Goal: Task Accomplishment & Management: Use online tool/utility

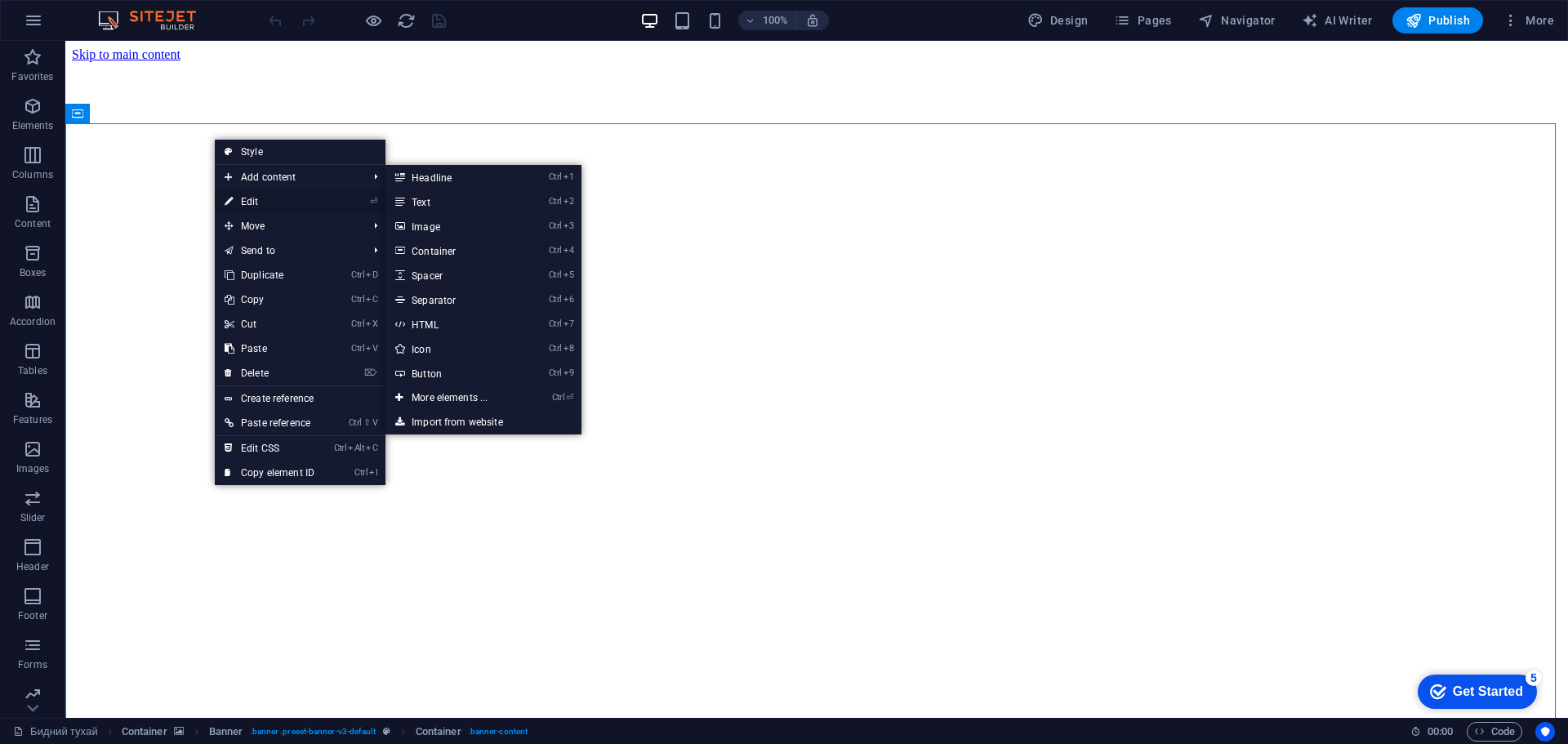
click at [289, 199] on link "⏎ Edit" at bounding box center [270, 201] width 109 height 25
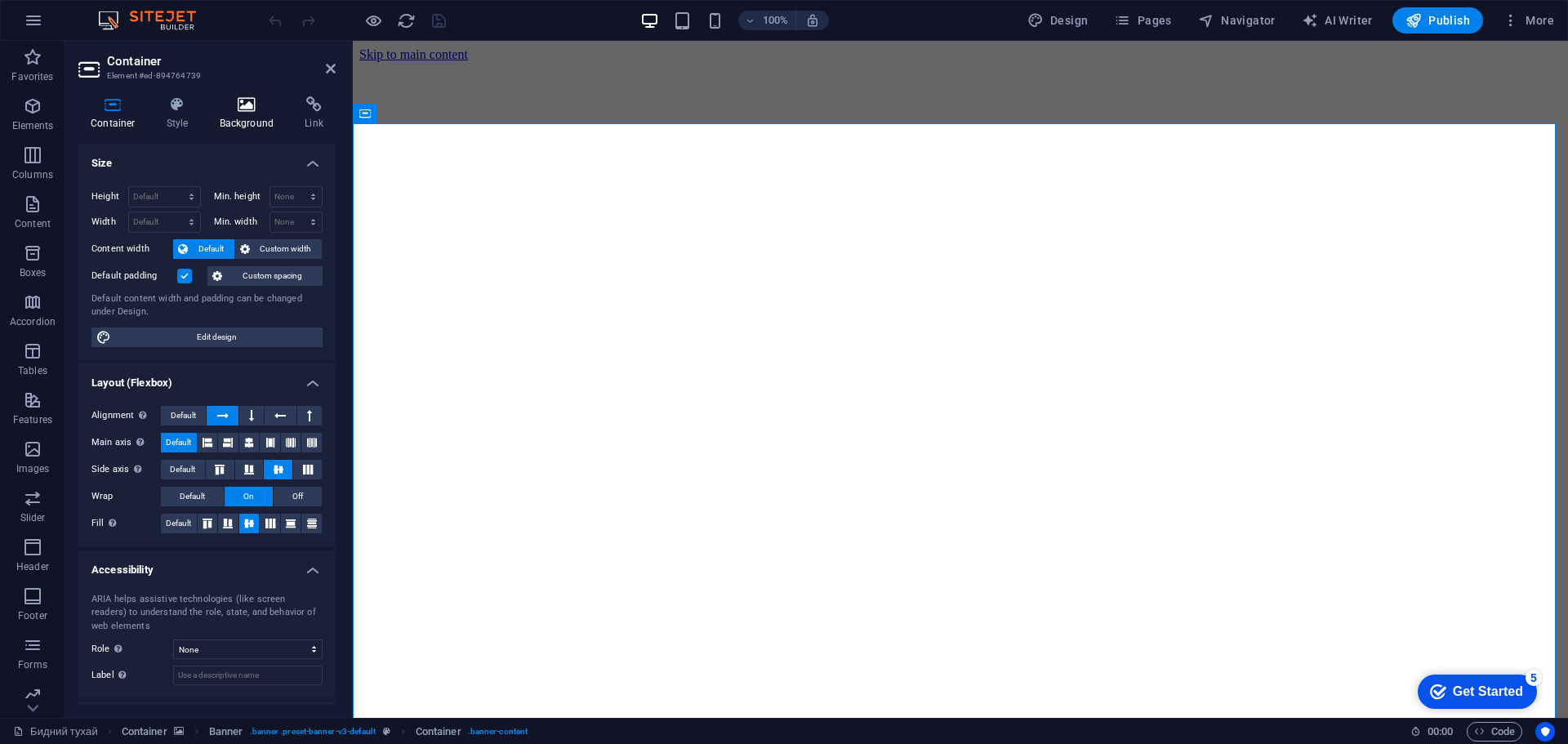
click at [259, 108] on icon at bounding box center [247, 104] width 79 height 16
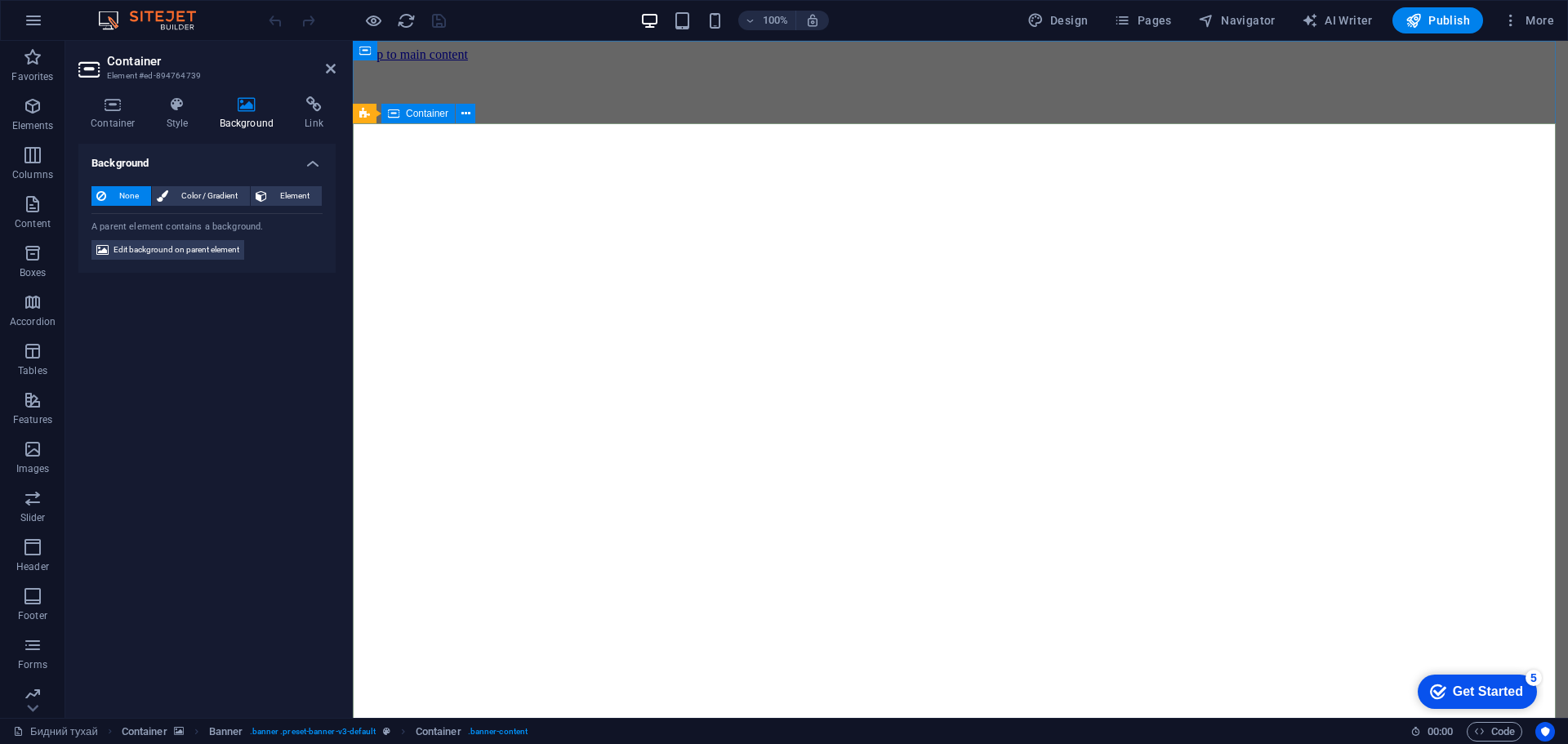
click at [44, 256] on span "Boxes" at bounding box center [32, 263] width 66 height 39
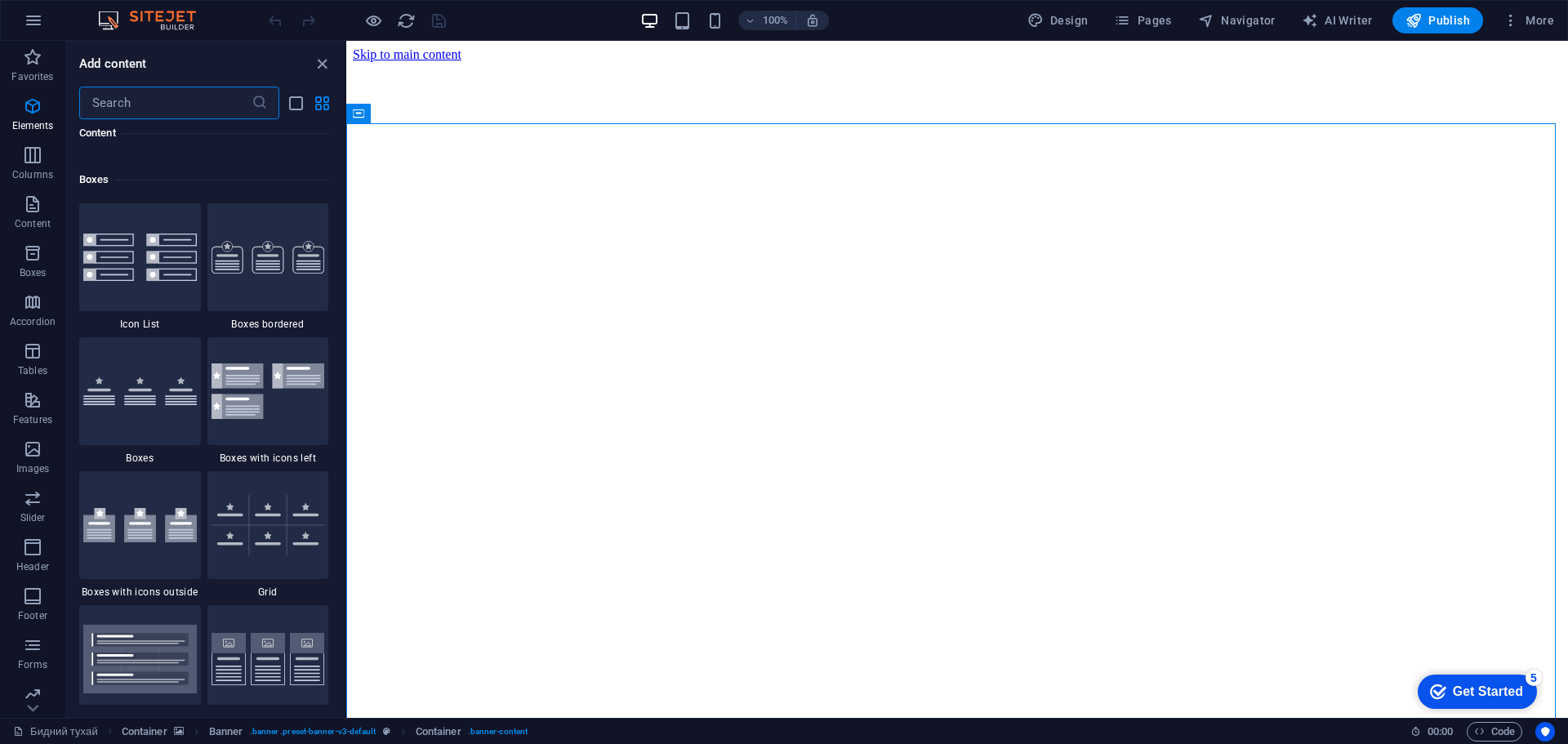
scroll to position [4507, 0]
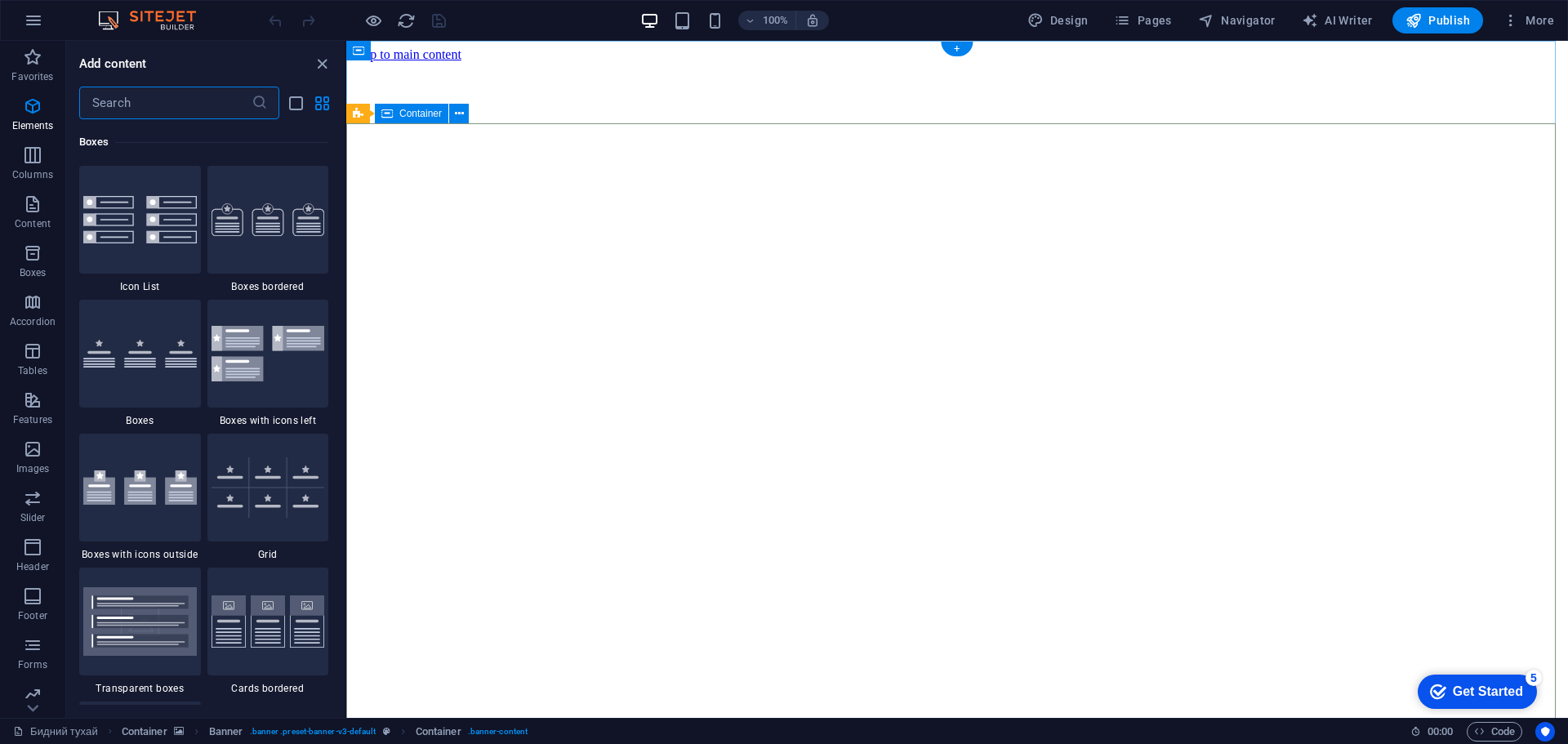
drag, startPoint x: 317, startPoint y: 60, endPoint x: 266, endPoint y: 39, distance: 55.2
click at [317, 60] on icon "close panel" at bounding box center [322, 64] width 19 height 19
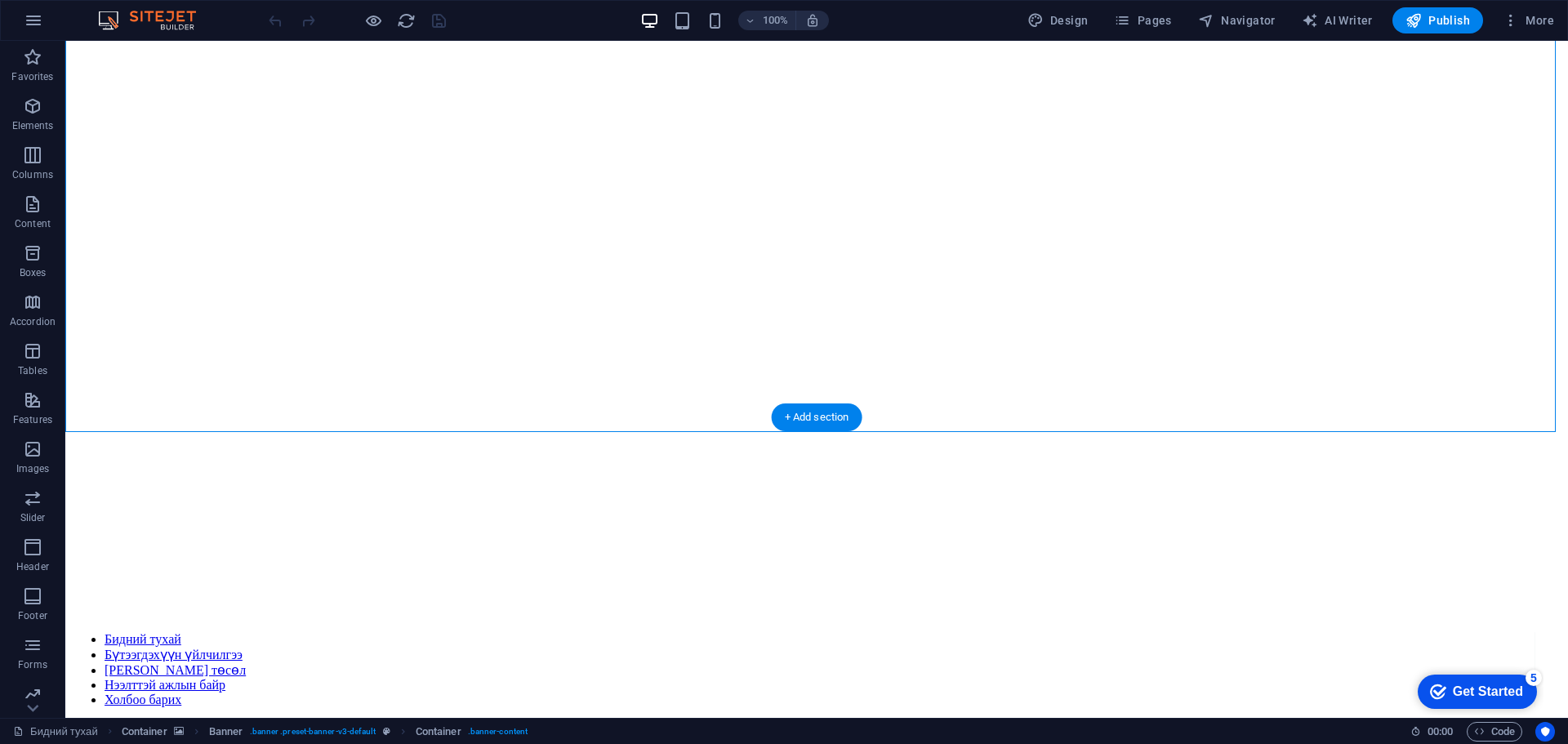
scroll to position [0, 0]
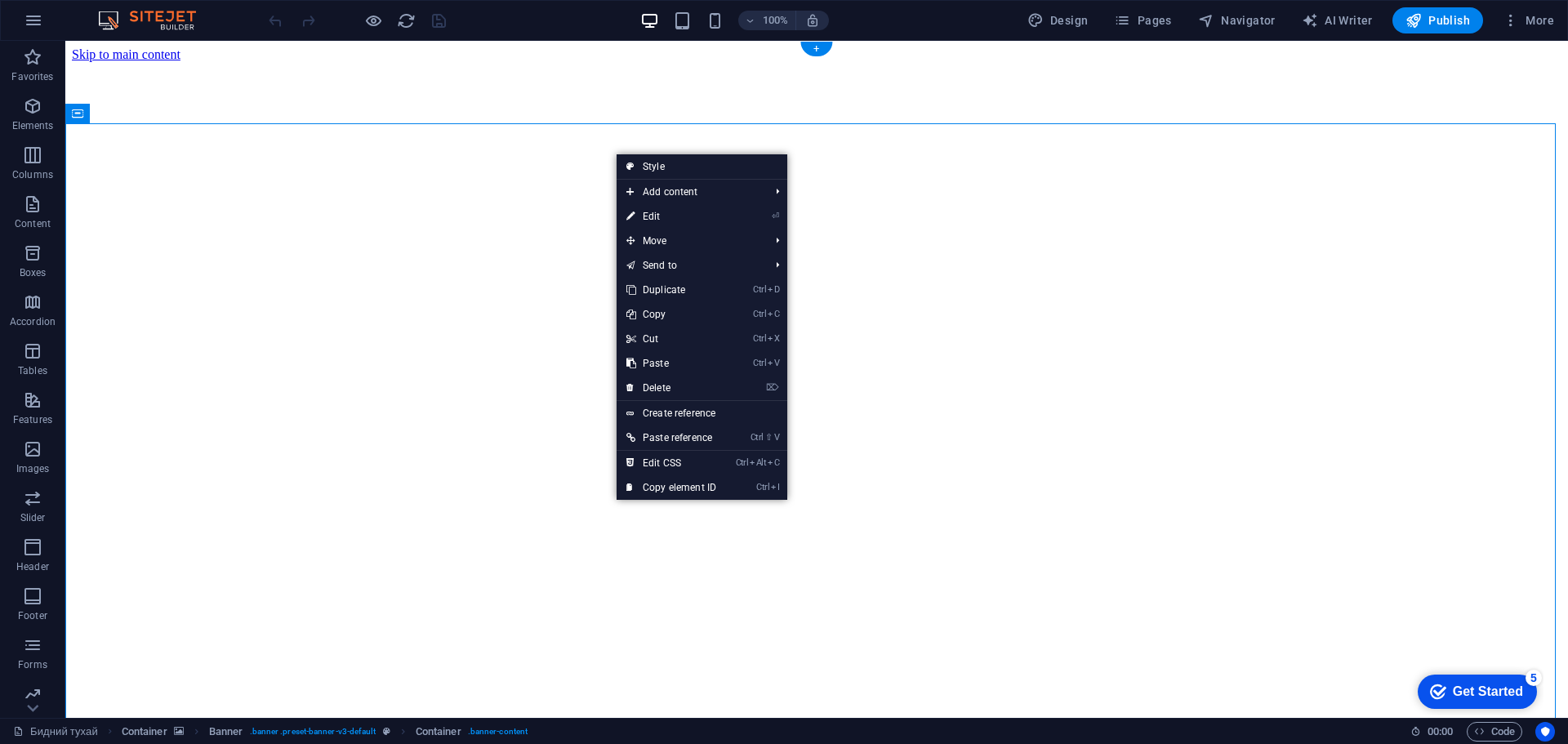
click at [412, 743] on figure at bounding box center [816, 754] width 1490 height 0
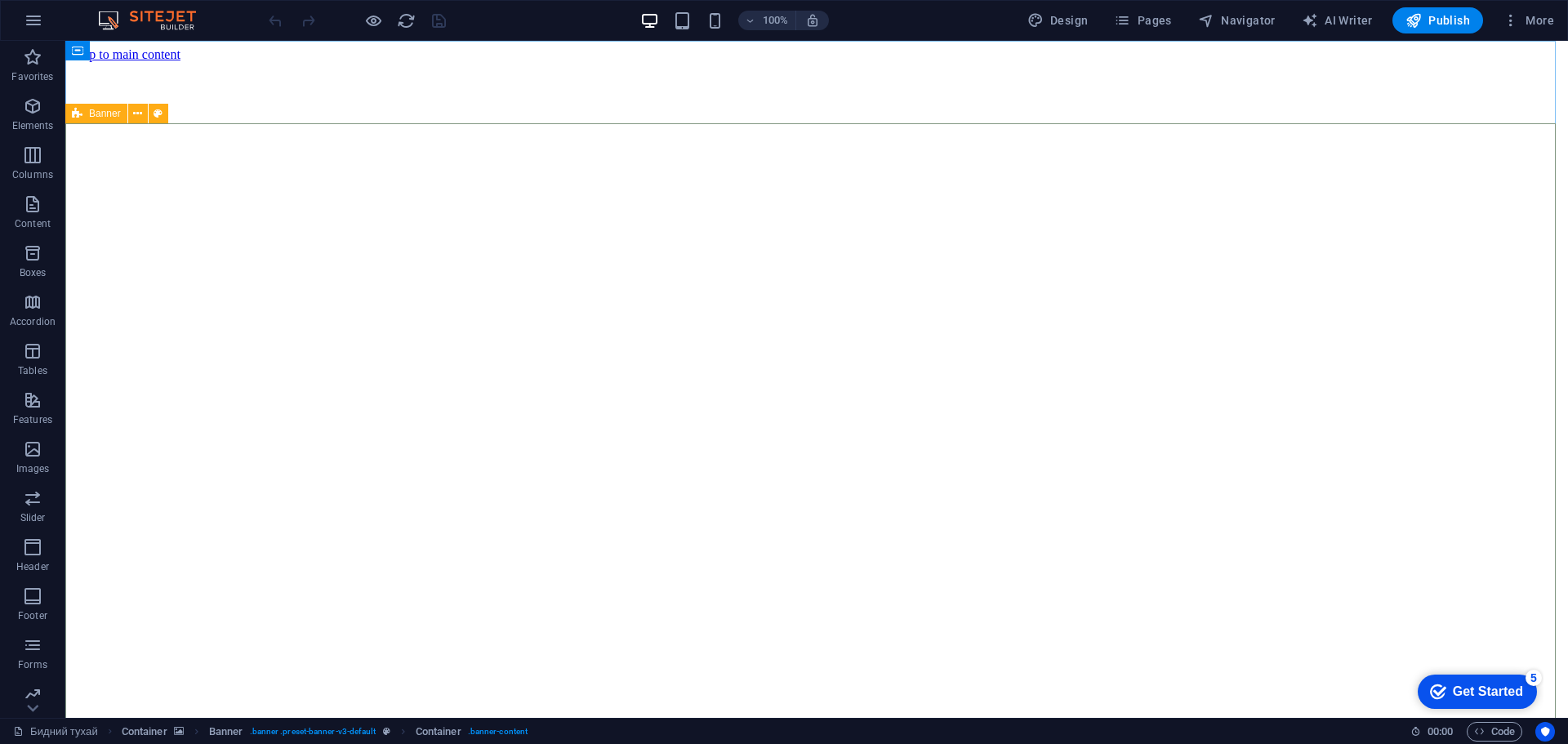
click at [79, 112] on icon at bounding box center [77, 113] width 10 height 20
click at [80, 112] on icon at bounding box center [77, 113] width 10 height 20
select select "vh"
select select "header"
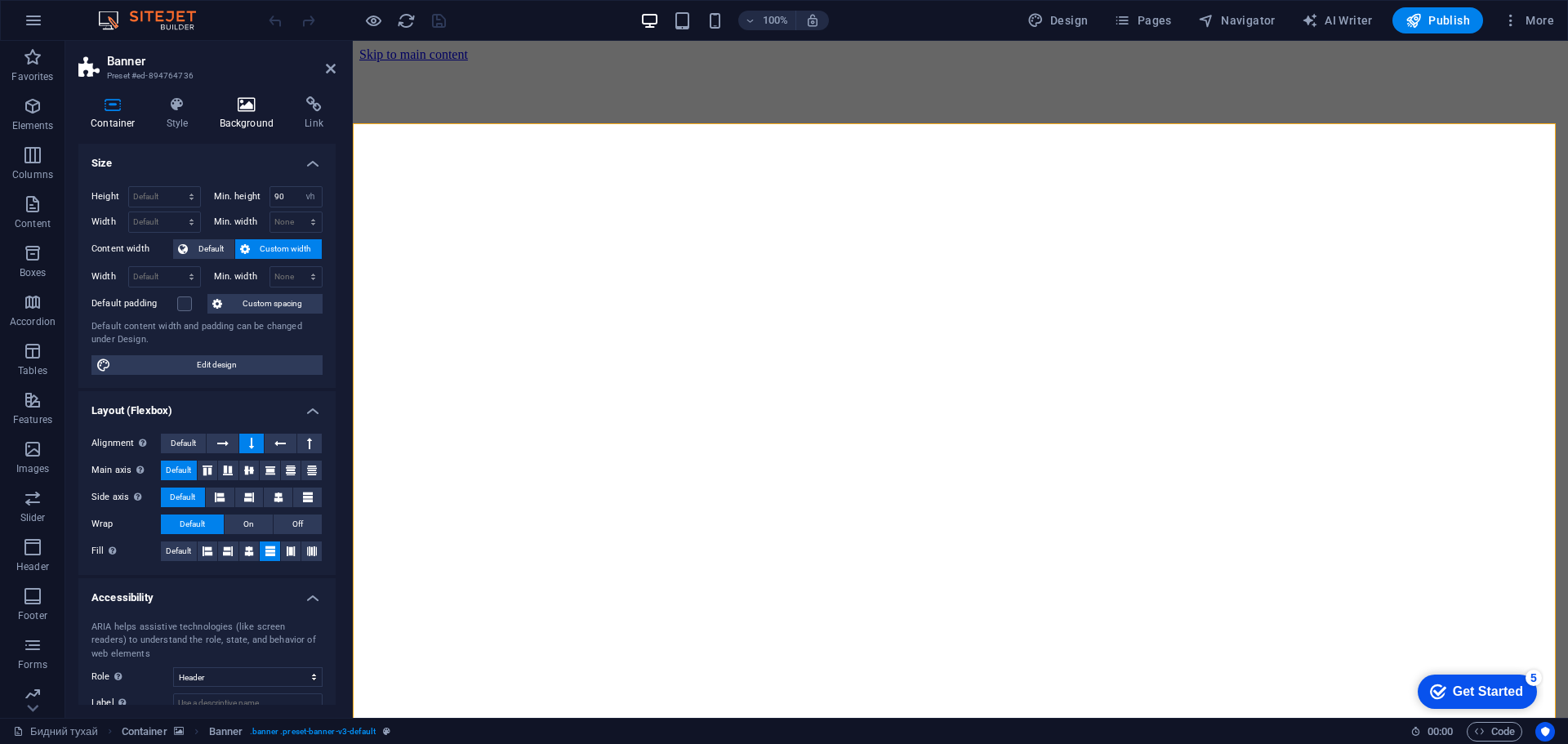
click at [240, 108] on icon at bounding box center [247, 104] width 79 height 16
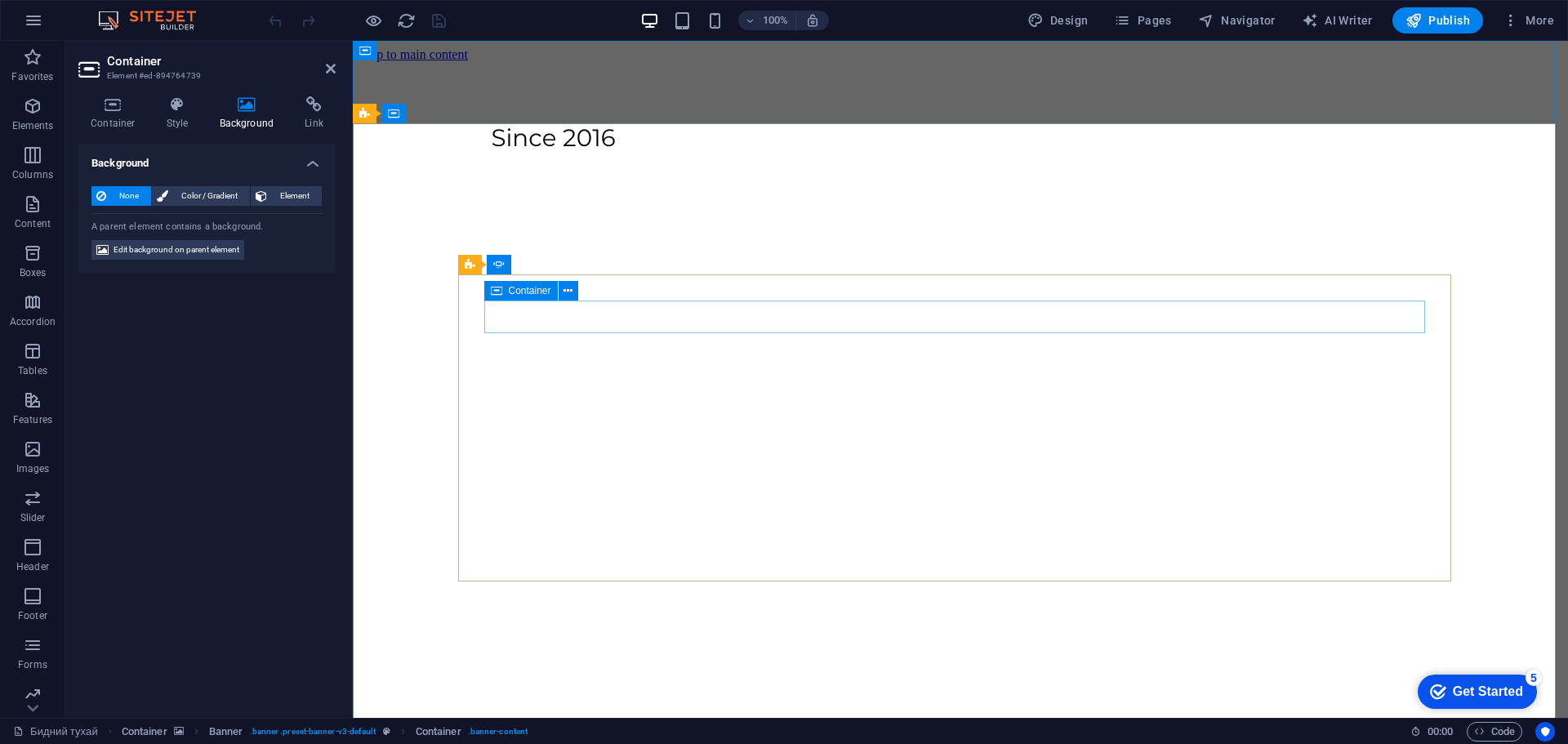
drag, startPoint x: 750, startPoint y: 357, endPoint x: 1036, endPoint y: 355, distance: 286.0
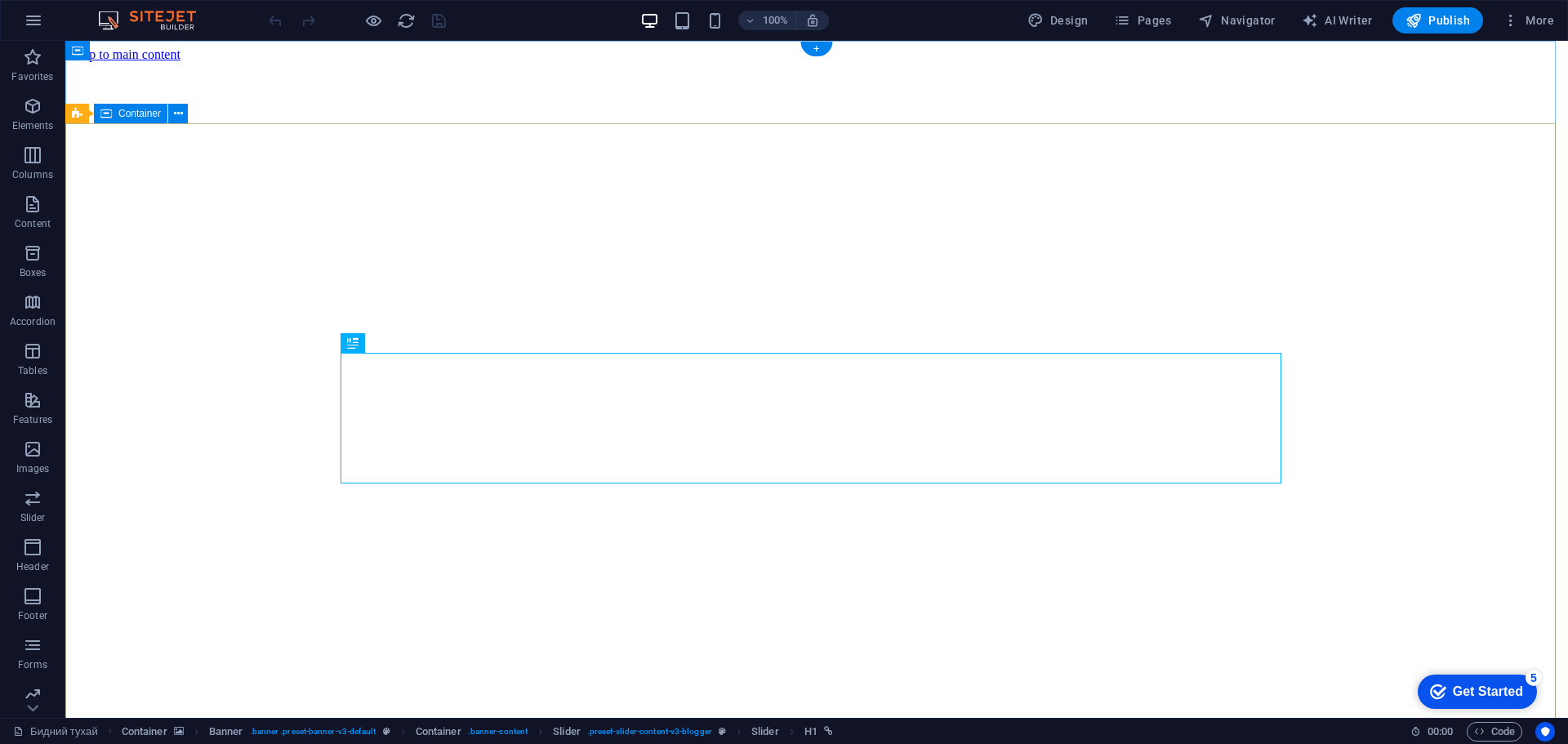
drag, startPoint x: 792, startPoint y: 234, endPoint x: 793, endPoint y: 211, distance: 23.0
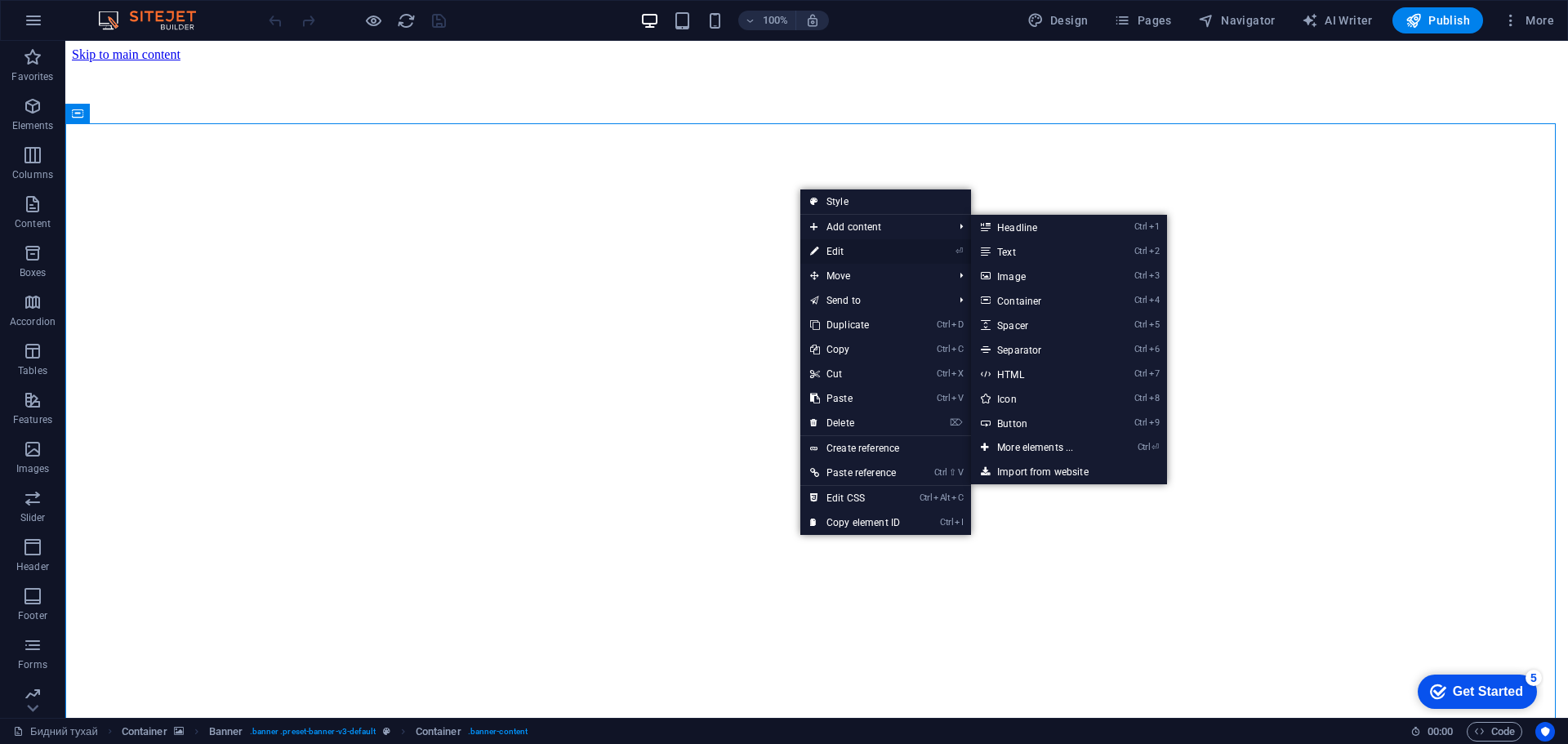
click at [893, 254] on link "⏎ Edit" at bounding box center [855, 252] width 109 height 25
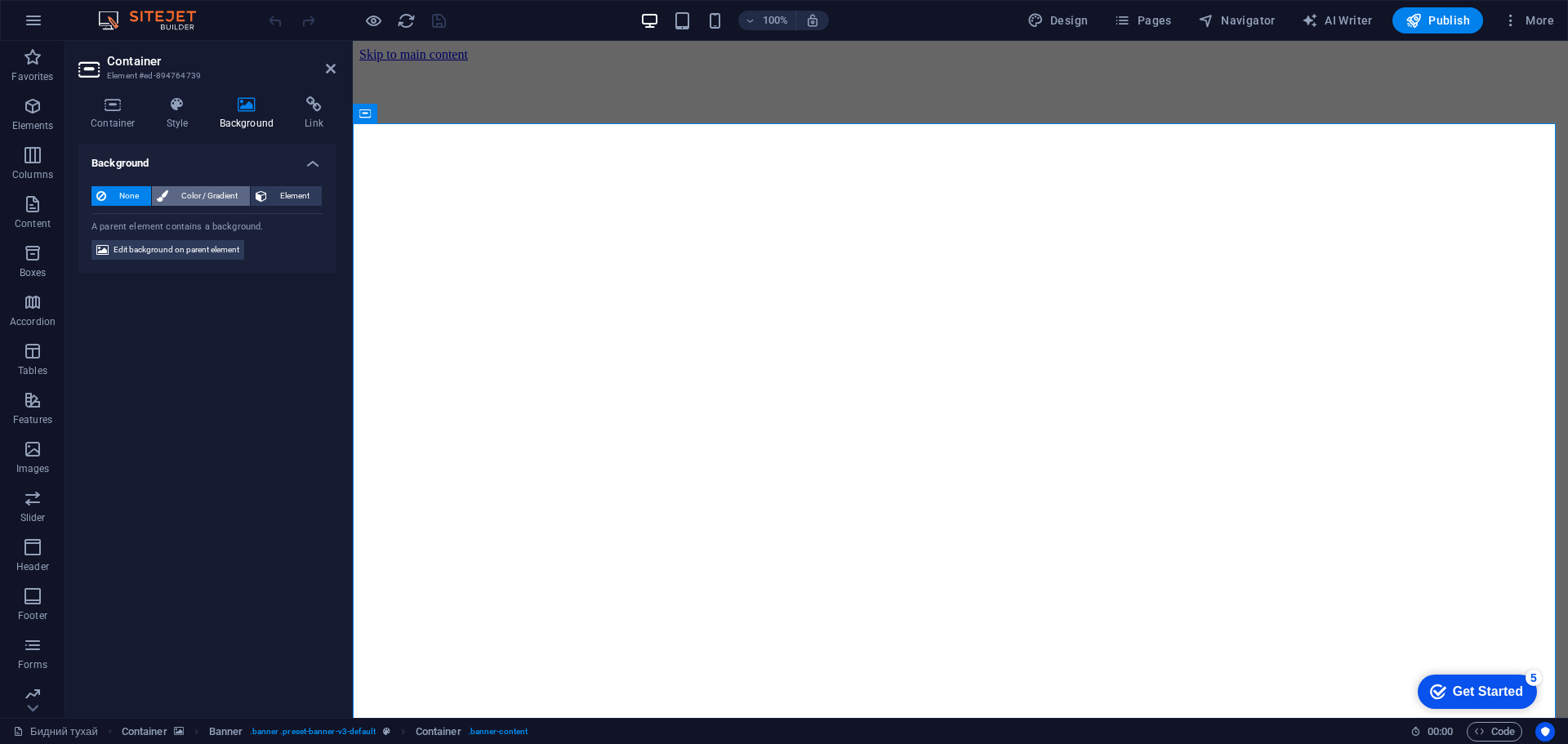
click at [205, 201] on span "Color / Gradient" at bounding box center [209, 195] width 72 height 20
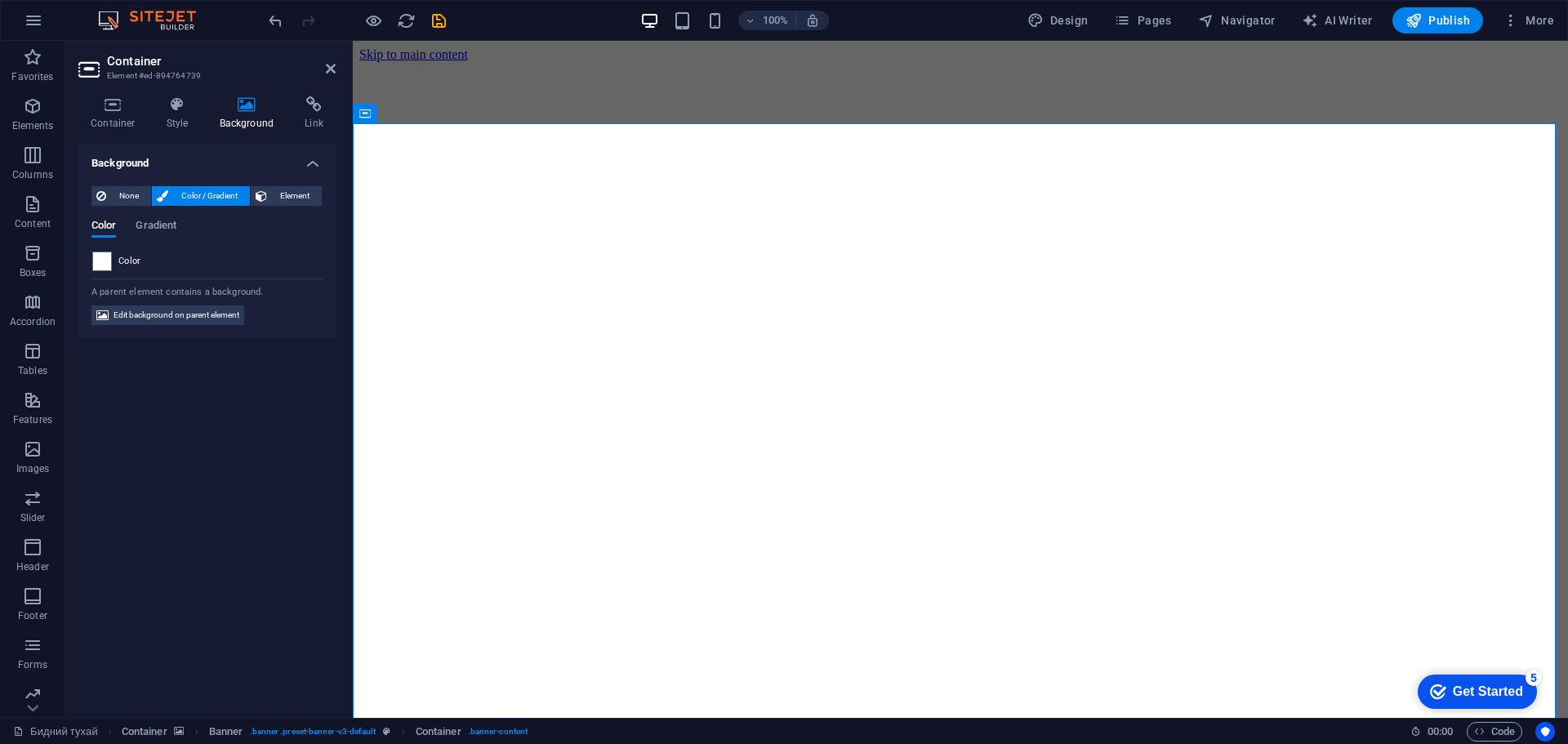
click at [272, 202] on span "Element" at bounding box center [294, 195] width 45 height 20
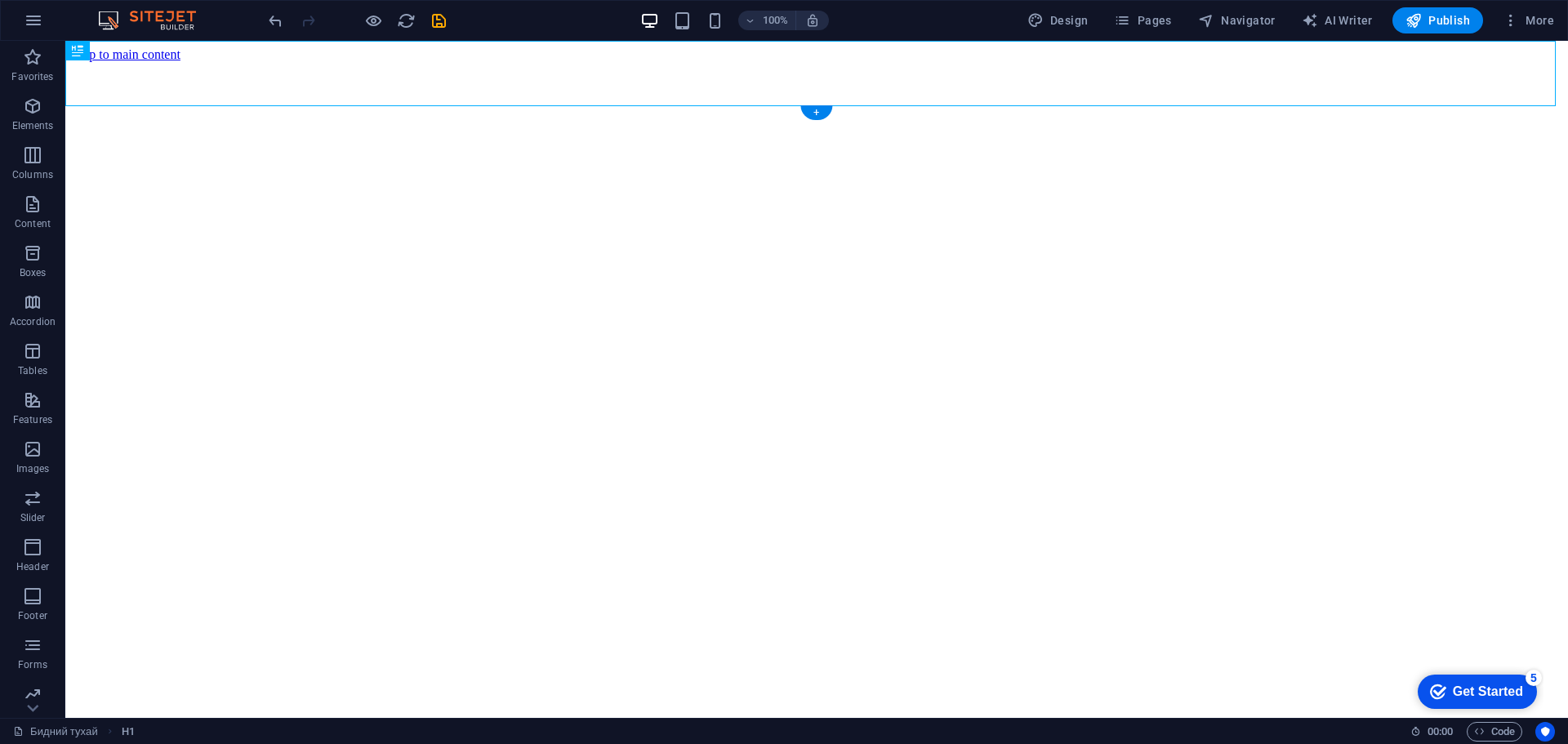
drag, startPoint x: 1371, startPoint y: 518, endPoint x: 1357, endPoint y: 505, distance: 19.1
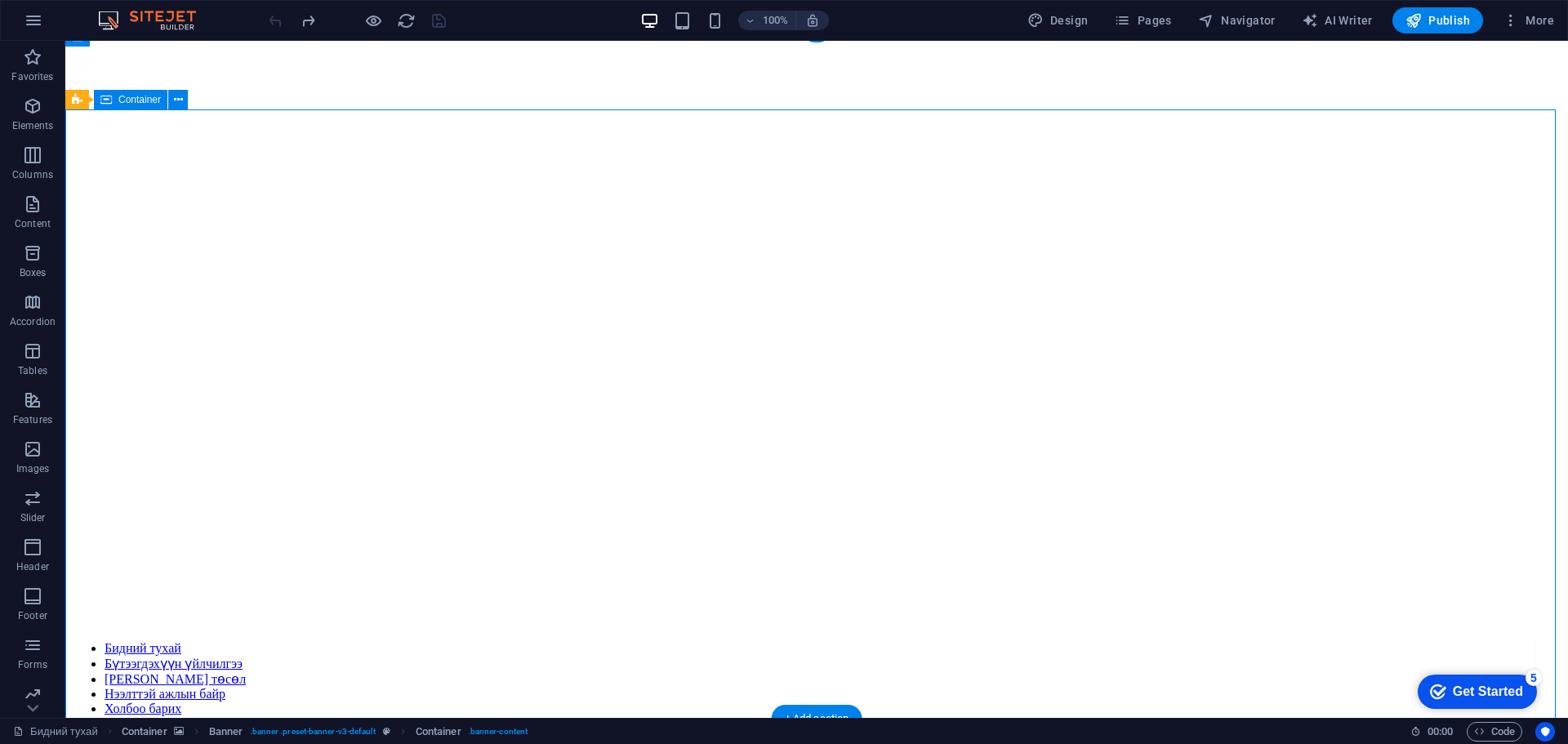
scroll to position [245, 0]
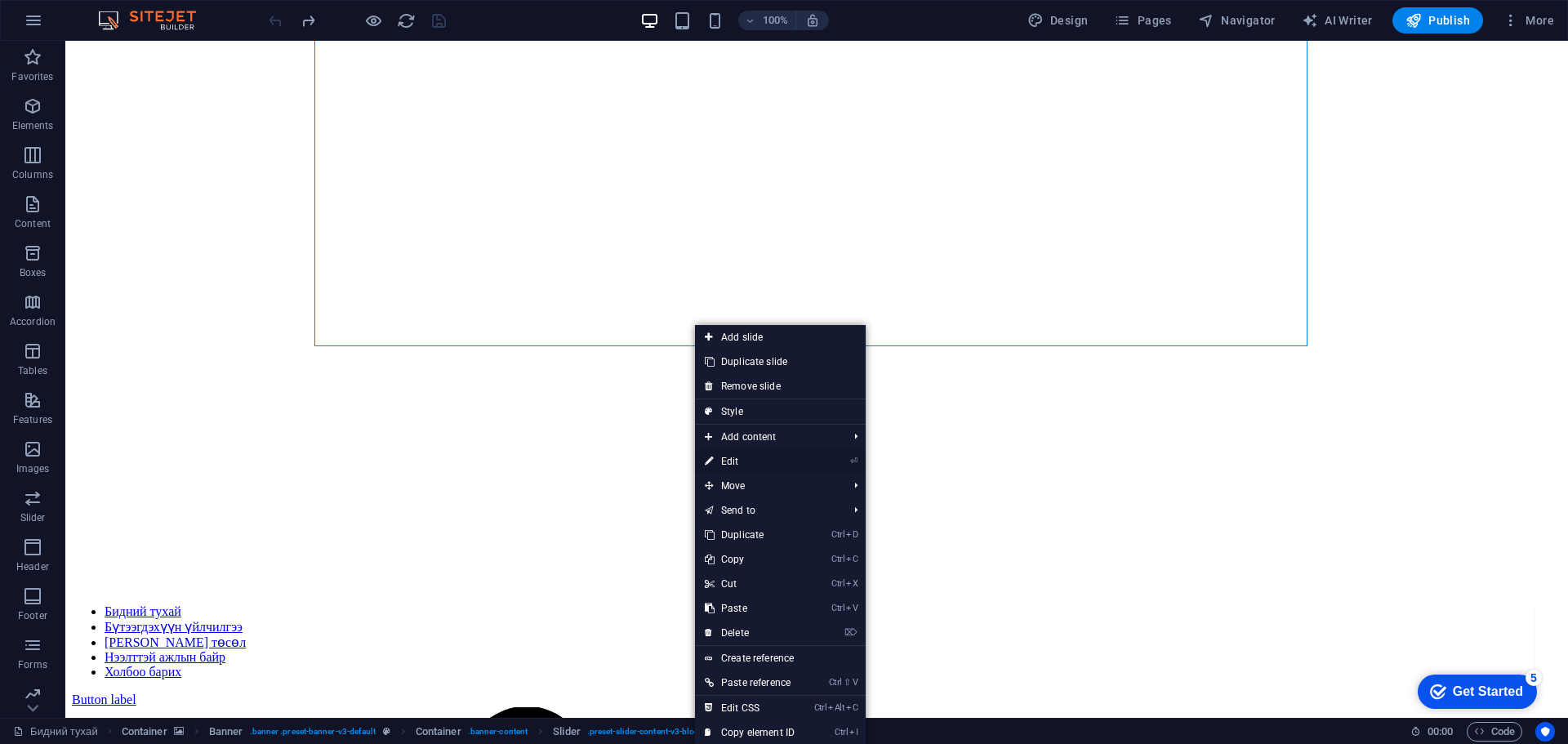
drag, startPoint x: 779, startPoint y: 466, endPoint x: 434, endPoint y: 418, distance: 348.3
click at [779, 466] on link "⏎ Edit" at bounding box center [750, 462] width 109 height 25
select select "ms"
select select "s"
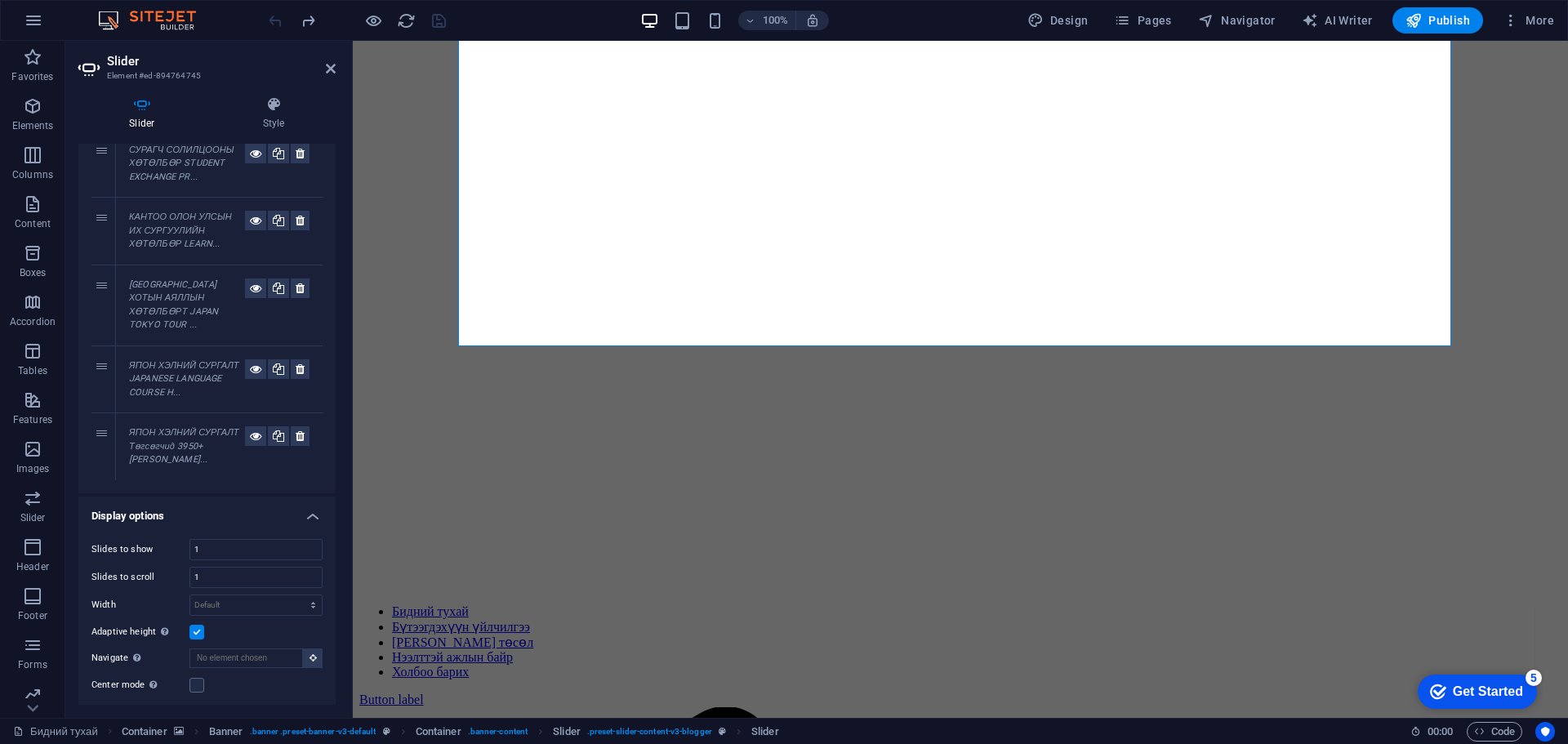
scroll to position [82, 0]
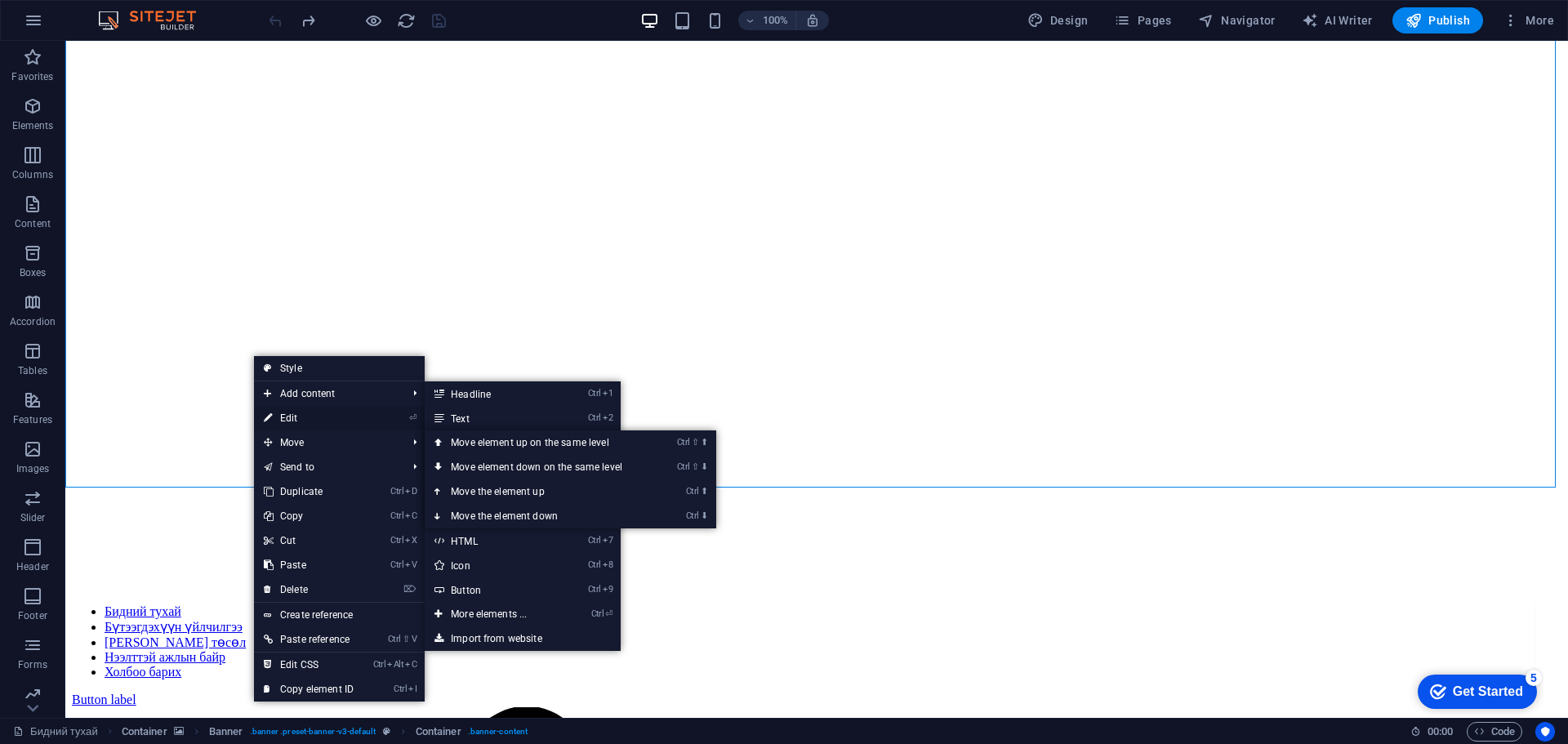
click at [359, 425] on link "⏎ Edit" at bounding box center [309, 418] width 109 height 25
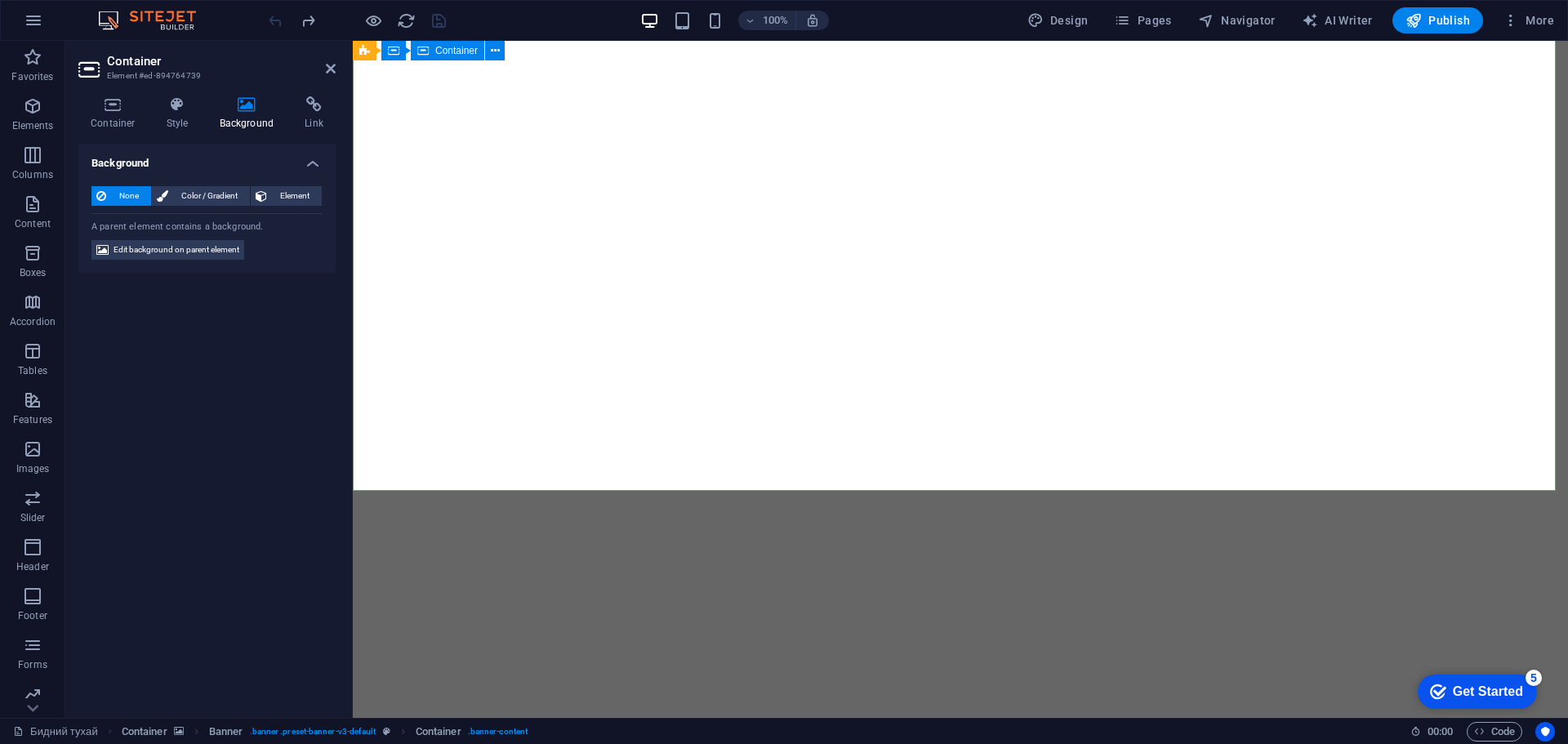
scroll to position [0, 0]
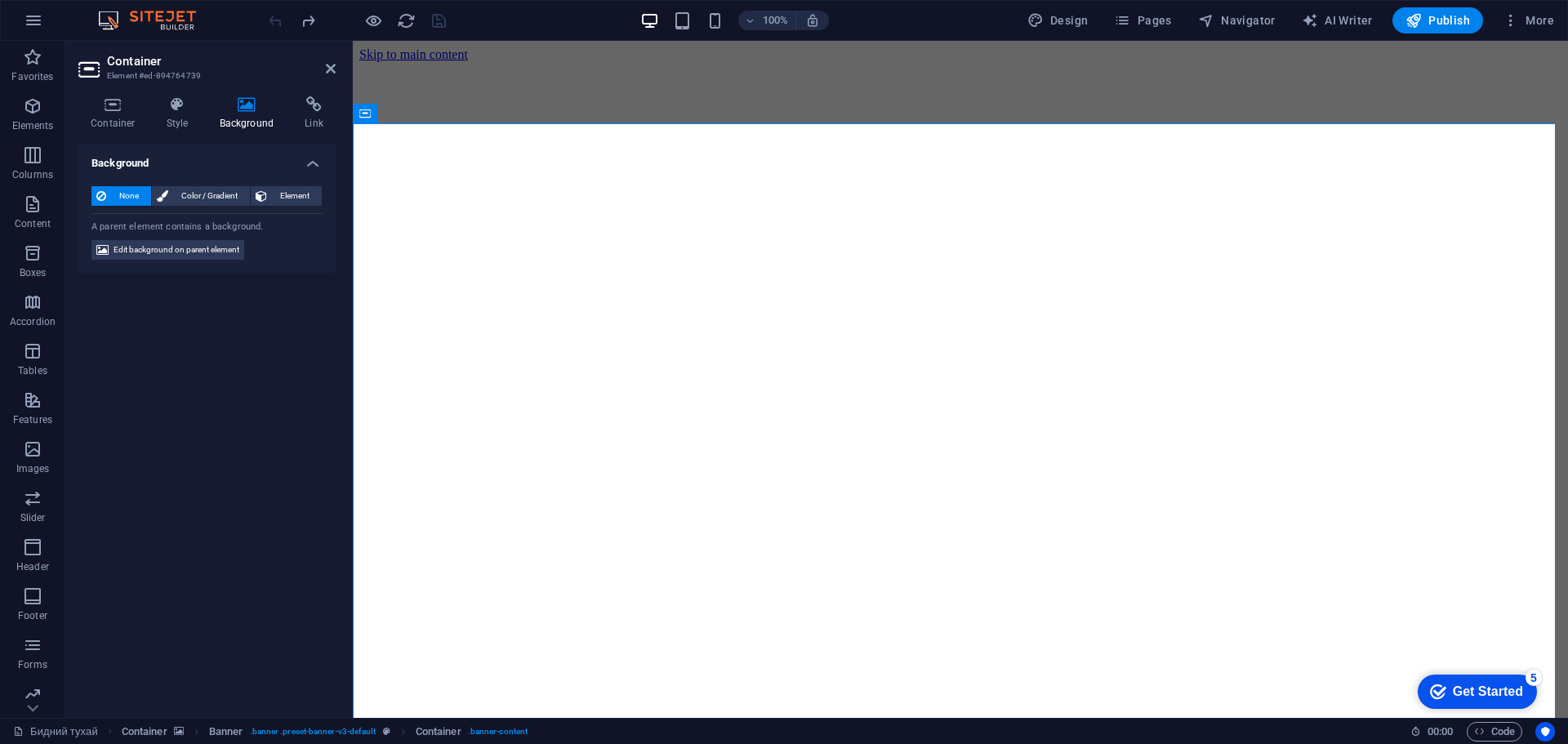
click at [209, 252] on span "Edit background on parent element" at bounding box center [176, 250] width 125 height 20
select select "ms"
select select "s"
select select "progressive"
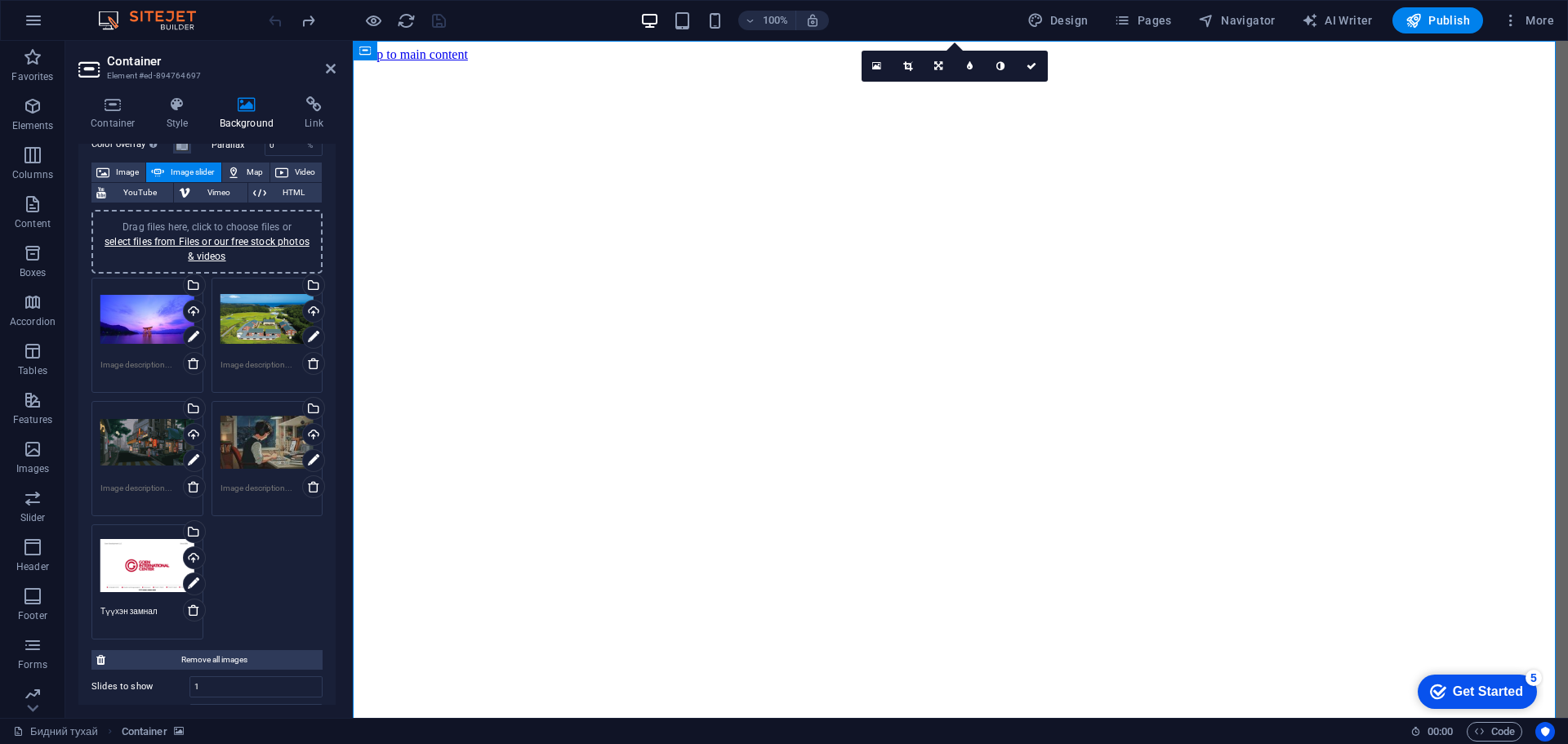
scroll to position [82, 0]
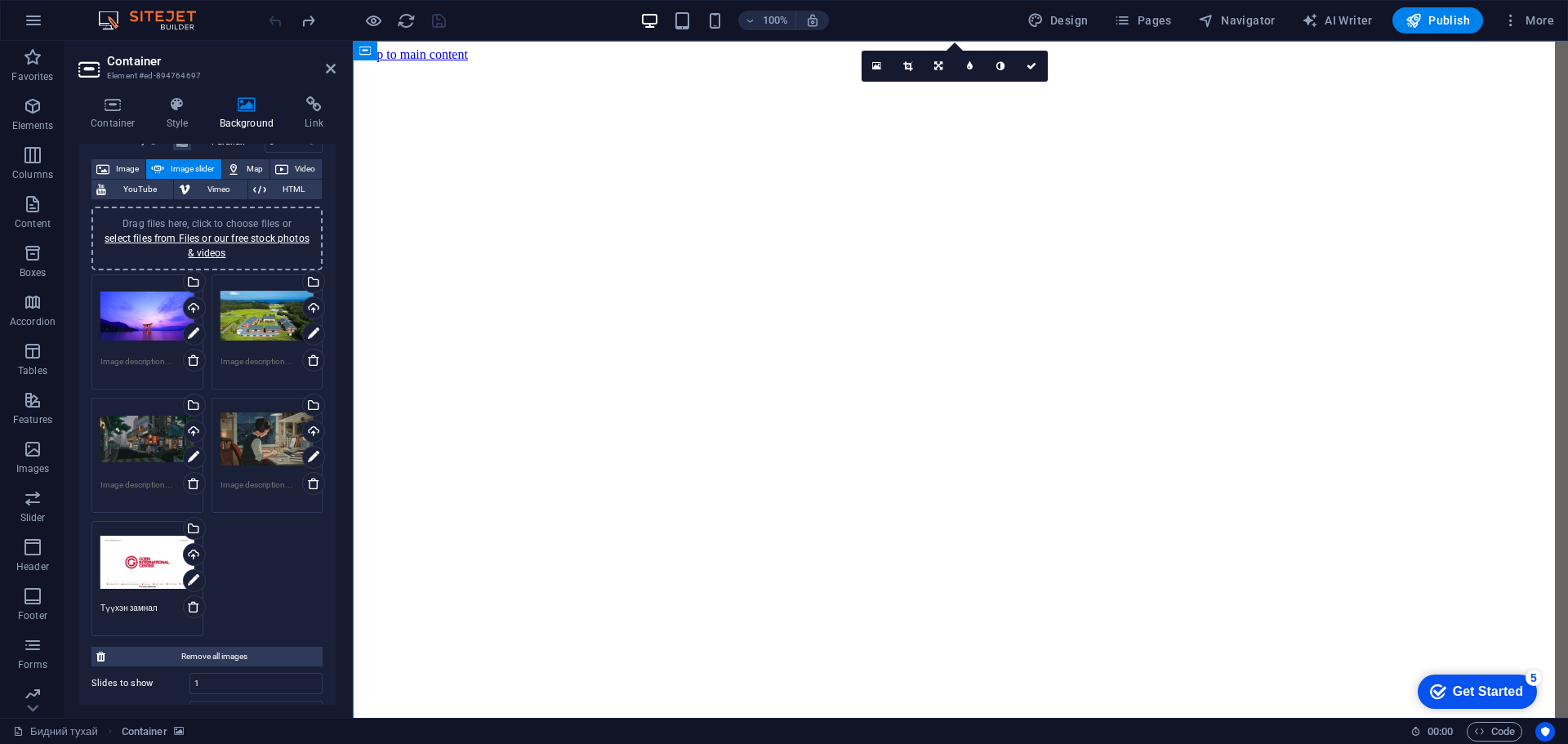
click at [145, 327] on div "Drag files here, click to choose files or select files from Files or our free s…" at bounding box center [148, 316] width 94 height 66
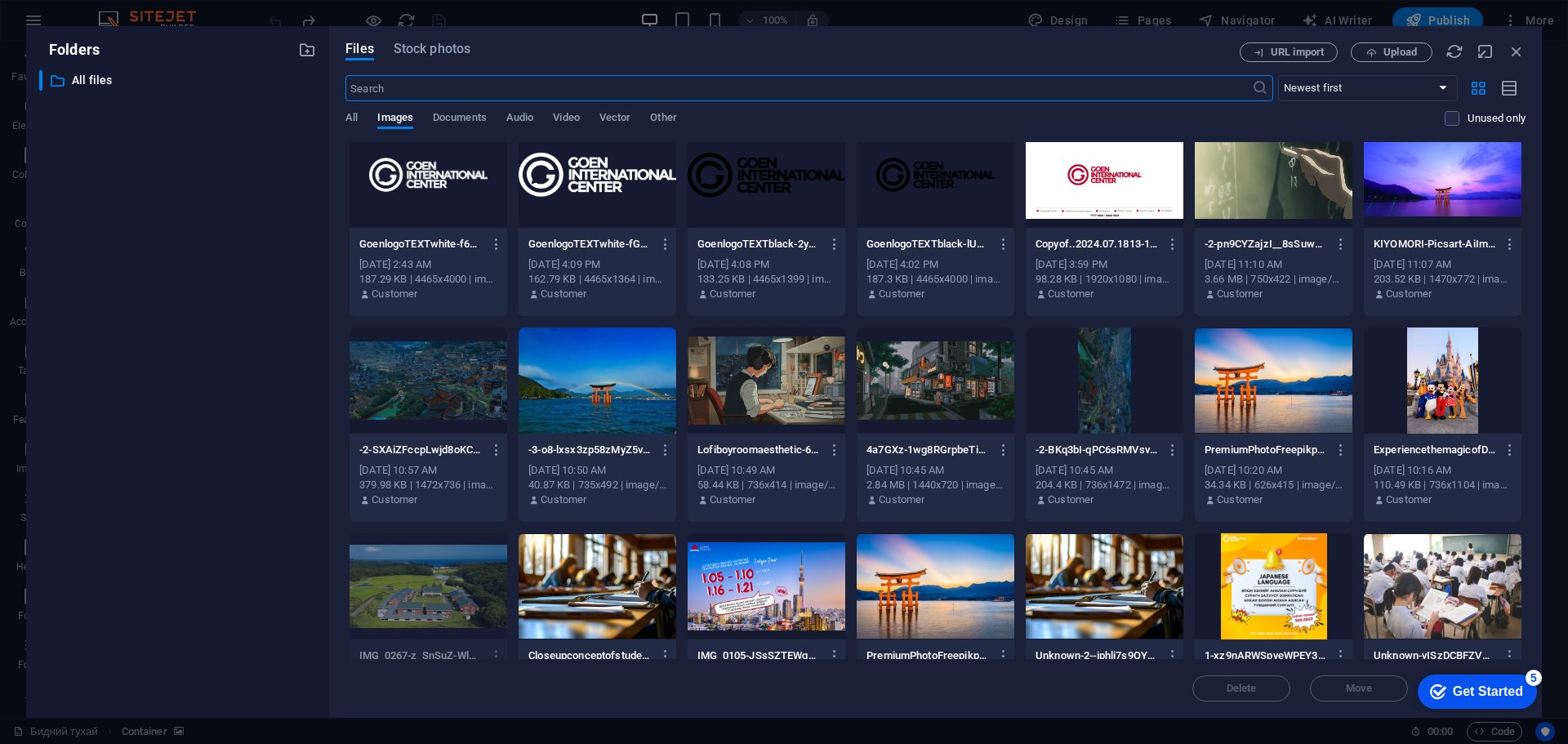
scroll to position [0, 0]
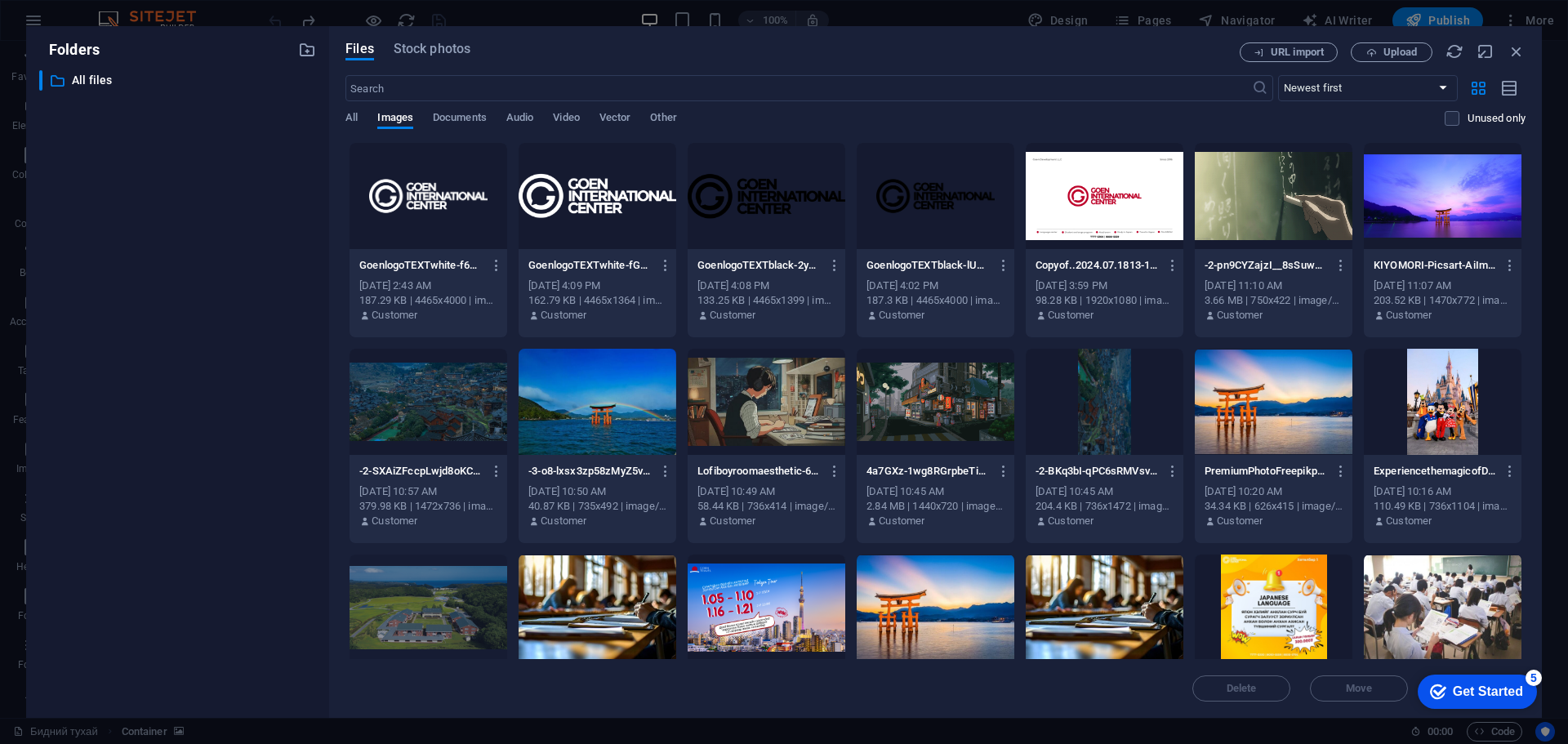
click at [1432, 214] on div at bounding box center [1443, 196] width 158 height 106
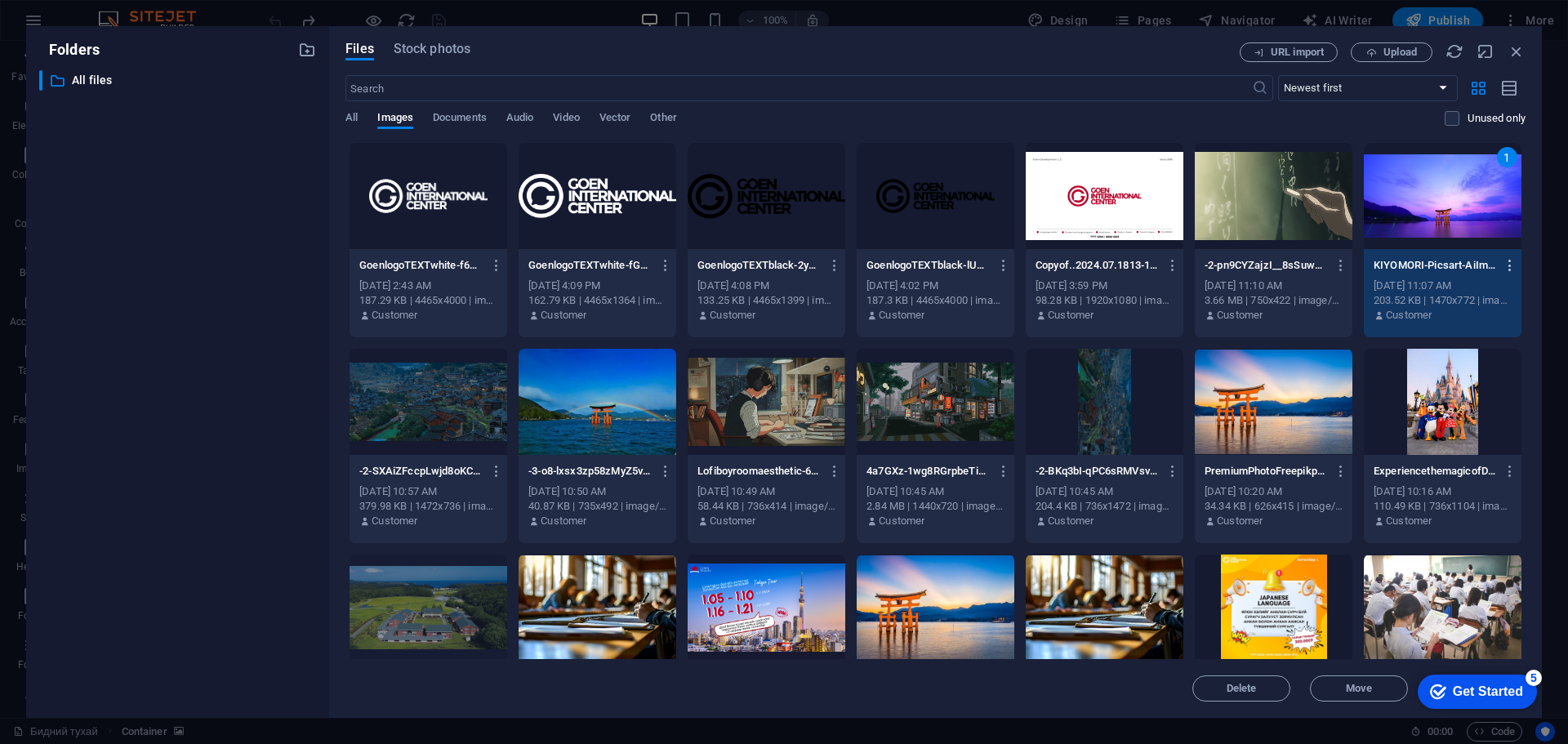
click at [1496, 264] on button "button" at bounding box center [1507, 265] width 22 height 26
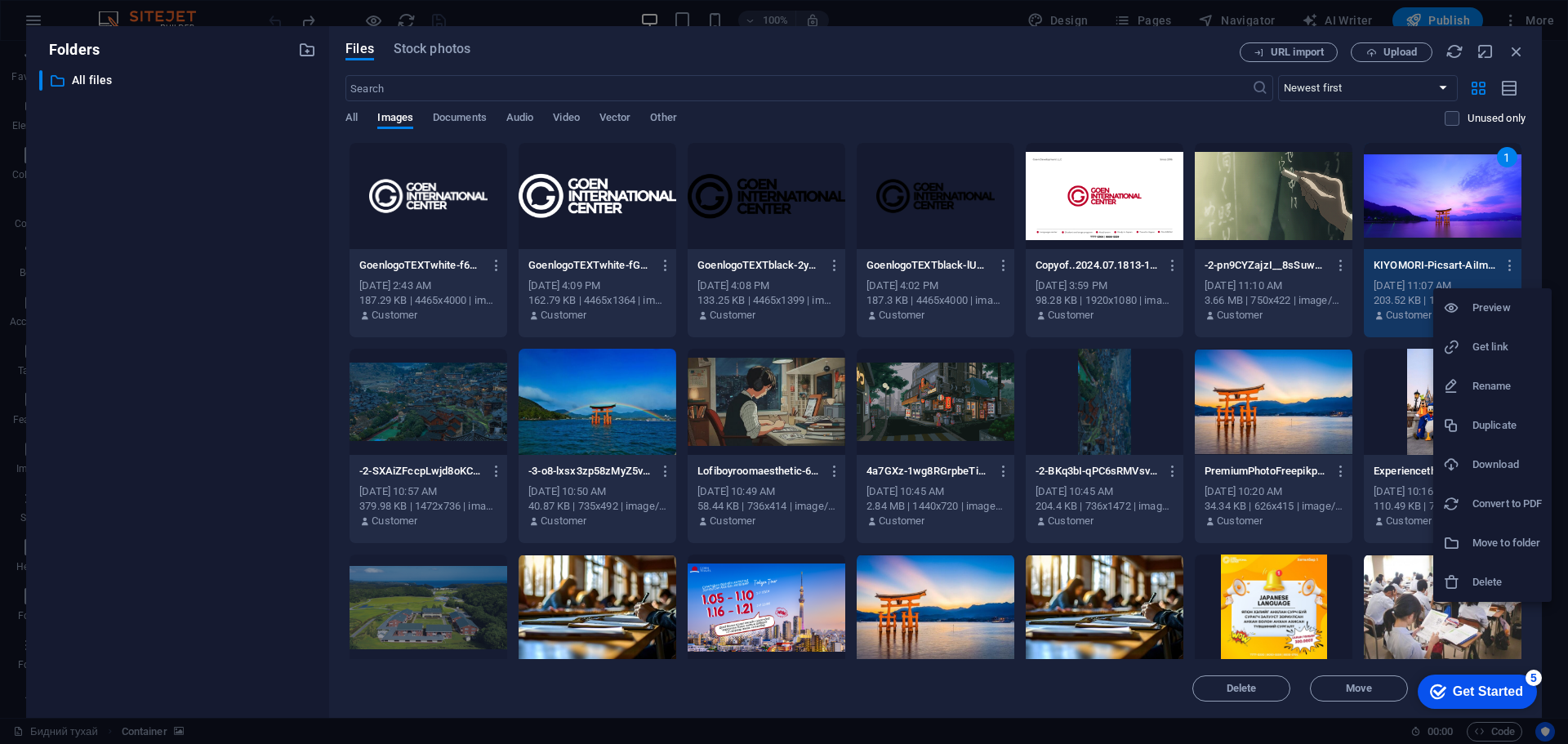
click at [1509, 468] on h6 "Download" at bounding box center [1507, 464] width 69 height 20
